Goal: Find specific page/section: Find specific page/section

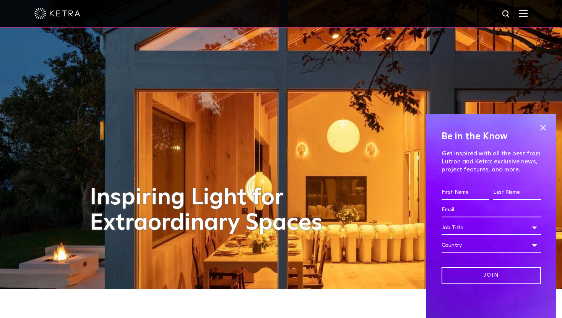
scroll to position [30, 0]
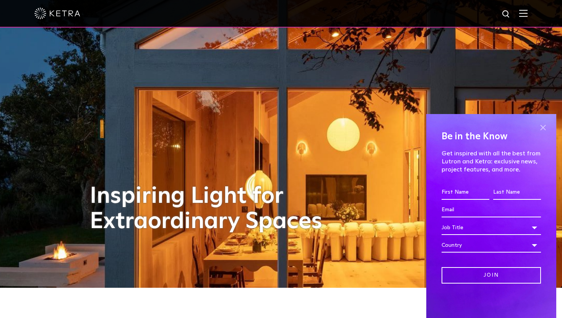
click at [542, 131] on span at bounding box center [542, 127] width 11 height 11
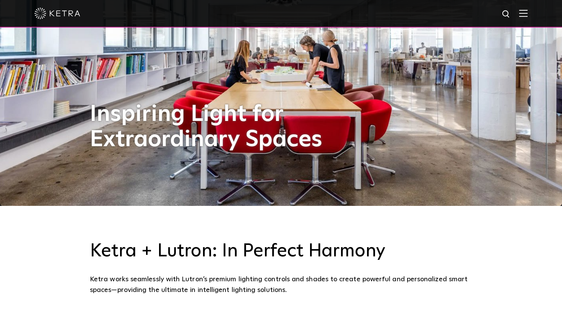
scroll to position [0, 0]
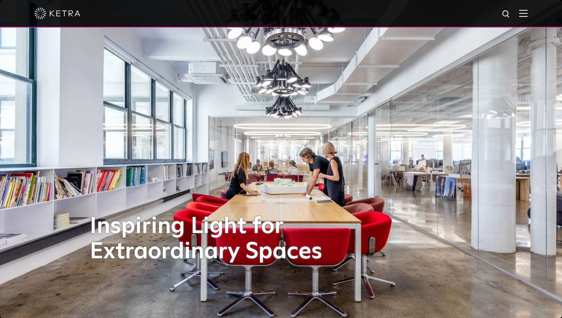
click at [523, 15] on img at bounding box center [523, 13] width 8 height 7
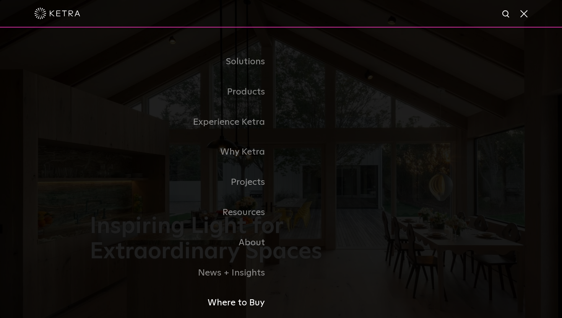
click at [238, 302] on link "Where to Buy" at bounding box center [185, 303] width 191 height 30
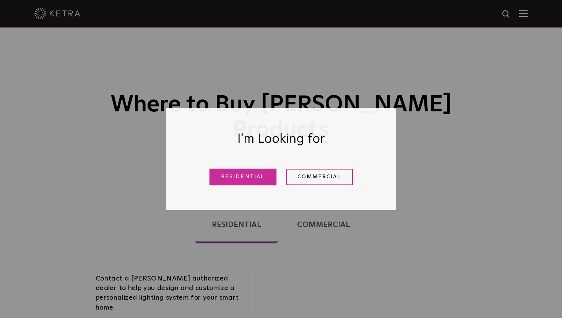
click at [247, 174] on link "Residential" at bounding box center [243, 177] width 67 height 16
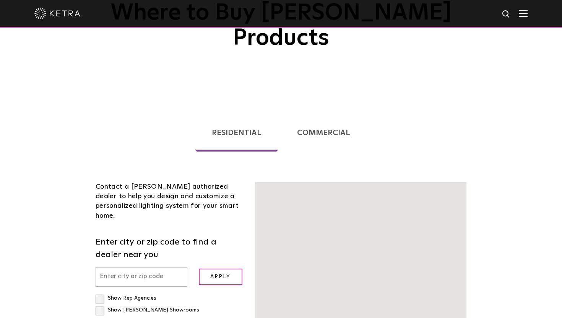
scroll to position [195, 0]
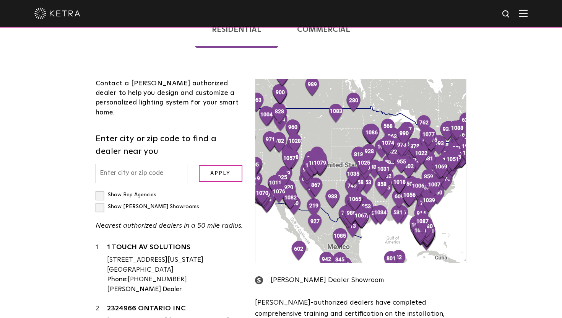
click at [152, 164] on input "text" at bounding box center [142, 174] width 92 height 20
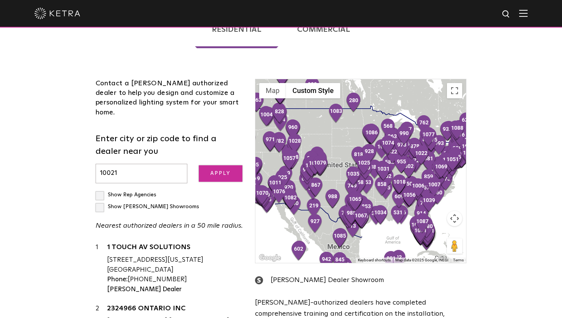
type input "10021"
click at [228, 165] on input "Apply" at bounding box center [221, 173] width 44 height 16
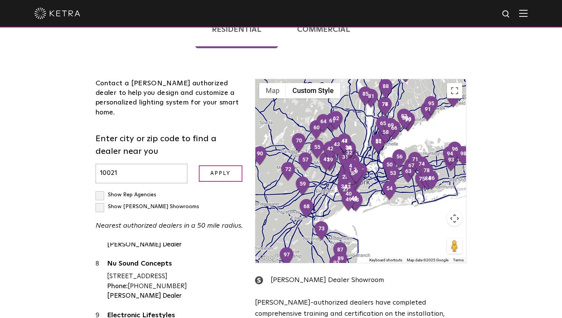
scroll to position [0, 0]
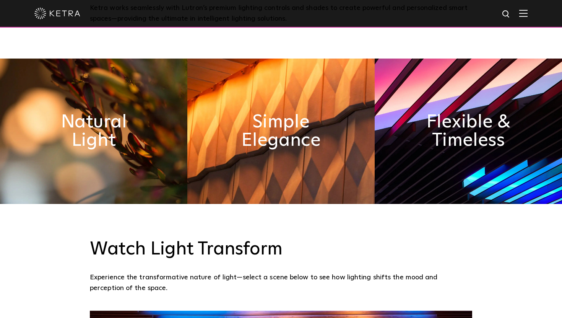
scroll to position [388, 0]
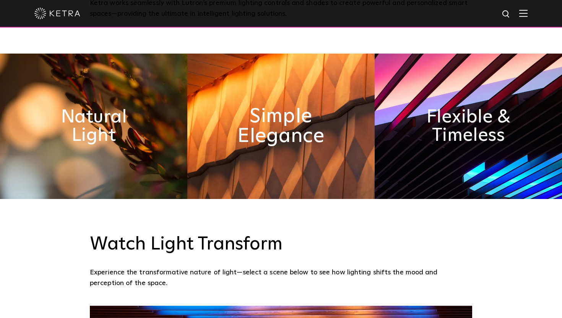
click at [281, 126] on h2 "Simple Elegance" at bounding box center [281, 126] width 102 height 40
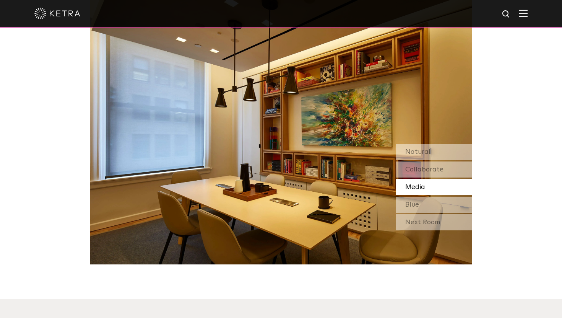
scroll to position [698, 0]
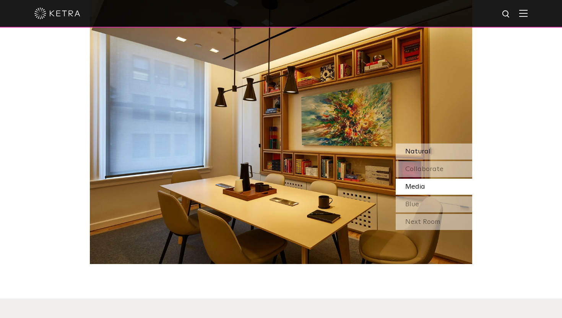
click at [416, 153] on span "Natural" at bounding box center [417, 151] width 25 height 7
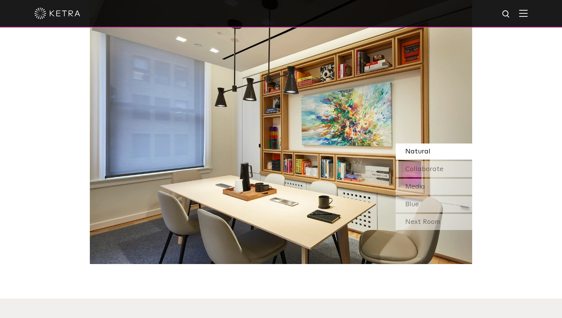
click at [415, 151] on span "Natural" at bounding box center [417, 151] width 25 height 7
click at [413, 171] on span "Collaborate" at bounding box center [424, 169] width 38 height 7
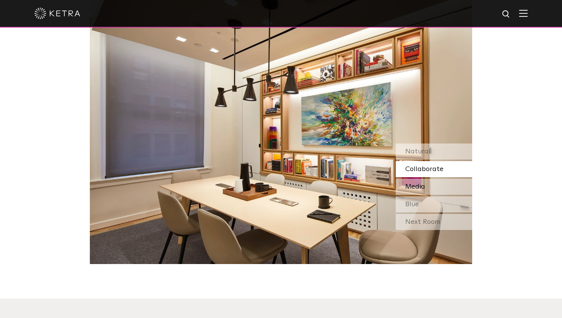
click at [413, 185] on span "Media" at bounding box center [415, 186] width 20 height 7
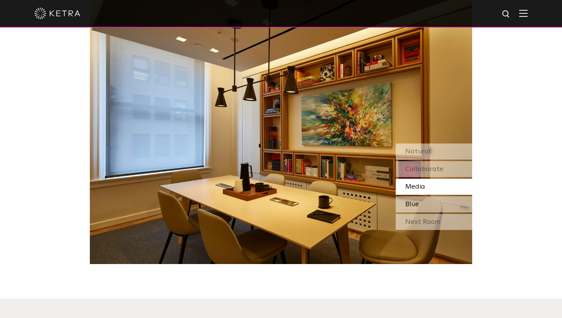
click at [415, 203] on span "Blue" at bounding box center [412, 204] width 14 height 7
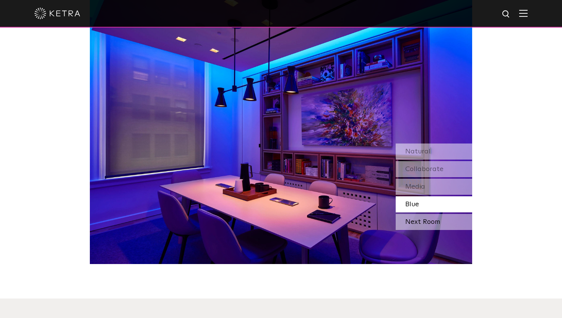
click at [414, 224] on div "Next Room" at bounding box center [434, 222] width 76 height 16
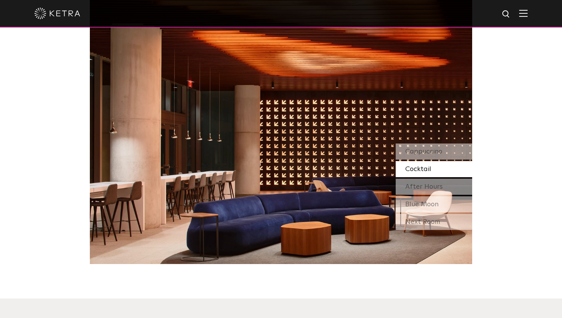
click at [523, 13] on img at bounding box center [523, 13] width 8 height 7
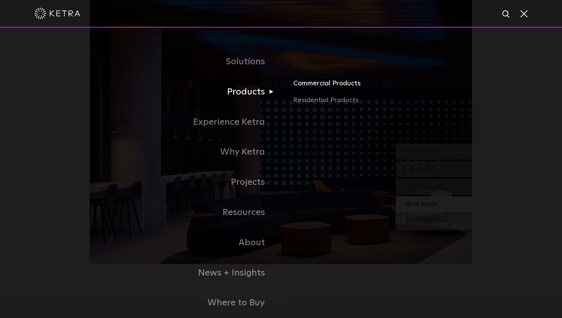
click at [305, 81] on link "Commercial Products" at bounding box center [382, 86] width 179 height 17
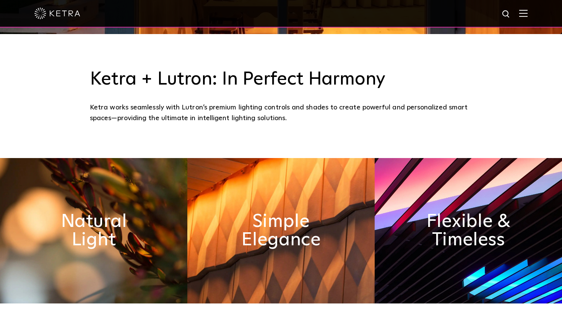
scroll to position [182, 0]
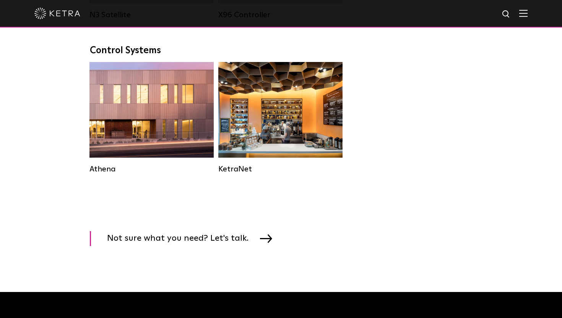
scroll to position [1116, 0]
